Goal: Transaction & Acquisition: Download file/media

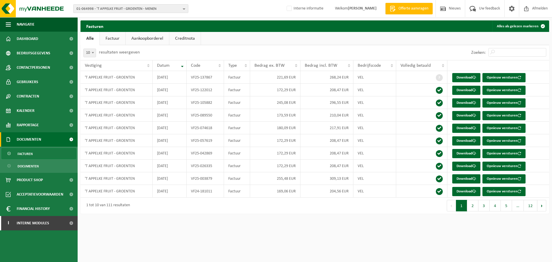
click at [156, 8] on span "01-064998 - 'T APPELKE FRUIT - GROENTEN - MENEN" at bounding box center [128, 9] width 104 height 9
paste input "01-086350"
type input "01-086350"
click at [121, 26] on strong "01-086350 - MODULYSS NV - ZELE" at bounding box center [102, 26] width 52 height 4
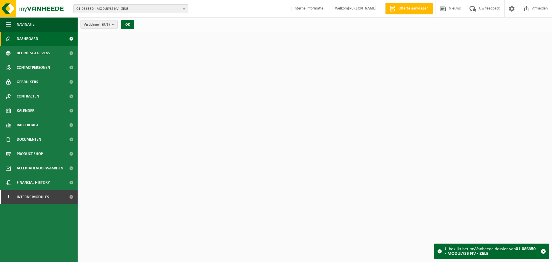
click at [37, 51] on span "Bedrijfsgegevens" at bounding box center [34, 53] width 34 height 14
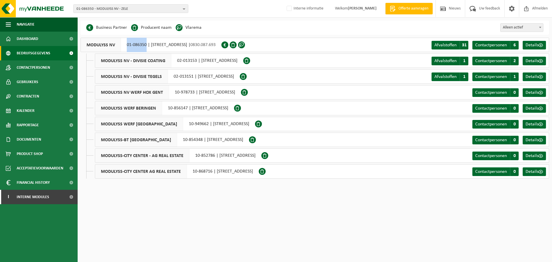
drag, startPoint x: 126, startPoint y: 45, endPoint x: 146, endPoint y: 49, distance: 19.9
click at [146, 49] on div "MODULYSS NV 01-086350 | ZEVENSTERRESTRAAT 21, 9240 ZELE | 0830.087.693" at bounding box center [150, 45] width 141 height 14
copy div "01-086350"
click at [99, 11] on span "01-086350 - MODULYSS NV - ZELE" at bounding box center [128, 9] width 104 height 9
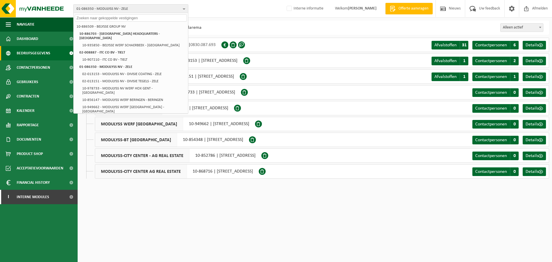
paste input "10-778380"
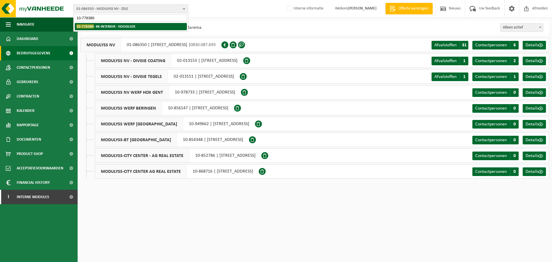
type input "10-778380"
click at [104, 29] on li "10-778380 - BK-INTERIOR - HOOGLEDE" at bounding box center [131, 26] width 112 height 7
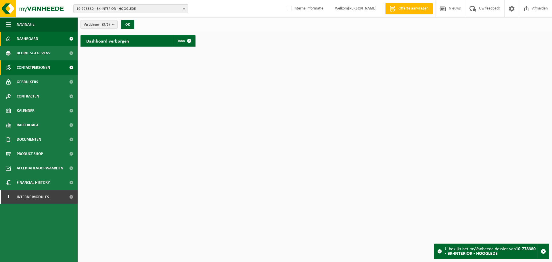
click at [51, 66] on link "Contactpersonen" at bounding box center [39, 67] width 78 height 14
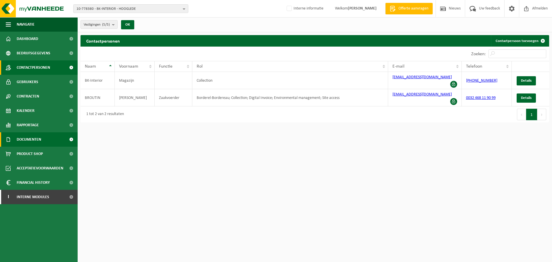
click at [37, 142] on span "Documenten" at bounding box center [29, 139] width 24 height 14
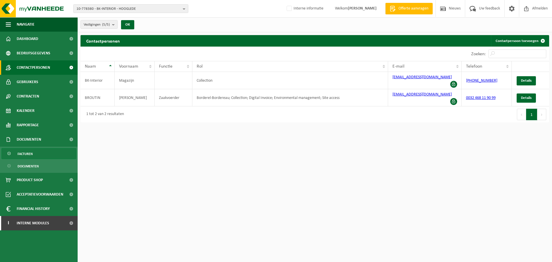
click at [21, 157] on span "Facturen" at bounding box center [25, 153] width 15 height 11
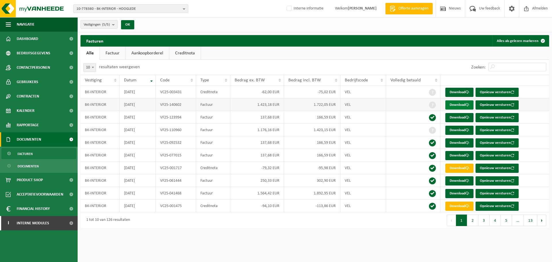
click at [465, 103] on link "Download" at bounding box center [459, 104] width 28 height 9
click at [453, 90] on link "Download" at bounding box center [459, 92] width 28 height 9
click at [456, 93] on link "Download" at bounding box center [459, 92] width 28 height 9
